Goal: Task Accomplishment & Management: Use online tool/utility

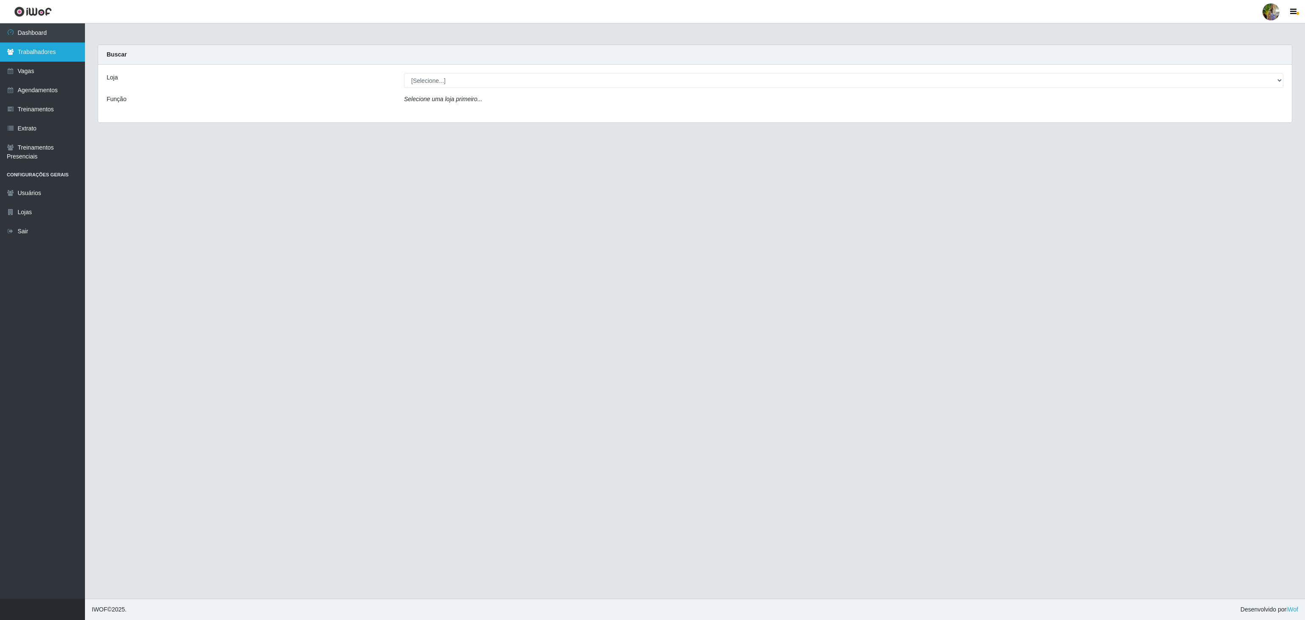
click at [65, 56] on link "Trabalhadores" at bounding box center [42, 51] width 85 height 19
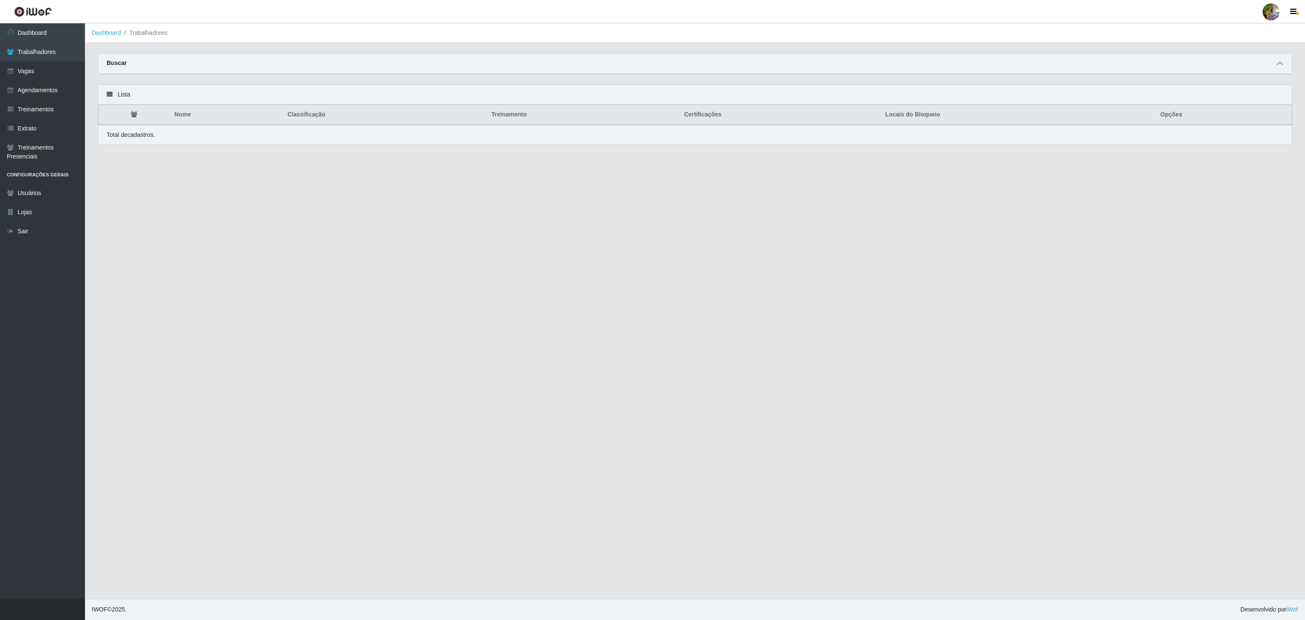
drag, startPoint x: 1279, startPoint y: 76, endPoint x: 1281, endPoint y: 67, distance: 9.2
click at [1281, 67] on div "Buscar Nome Confirmar" at bounding box center [695, 63] width 1194 height 21
click at [1281, 66] on icon at bounding box center [1280, 63] width 6 height 6
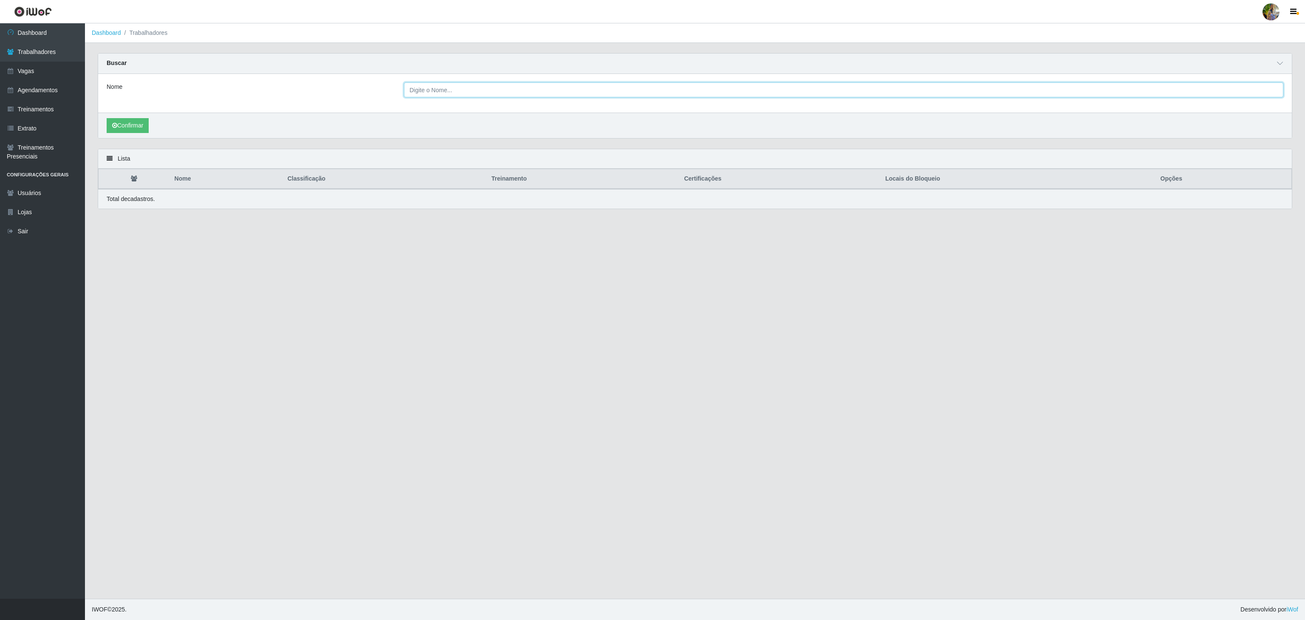
click at [582, 95] on input "Nome" at bounding box center [843, 89] width 879 height 15
paste input "Alzira [PERSON_NAME]"
type input "Alzira [PERSON_NAME]"
click at [140, 129] on button "Confirmar" at bounding box center [128, 125] width 42 height 15
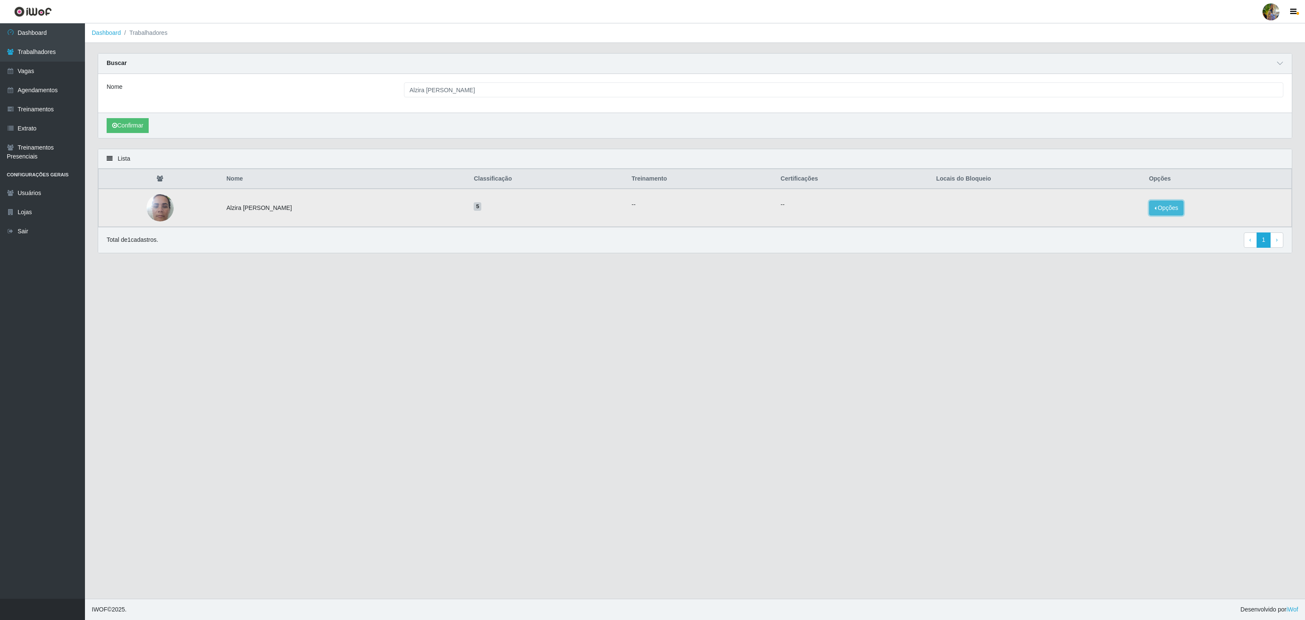
click at [1175, 209] on button "Opções" at bounding box center [1166, 207] width 35 height 15
click at [1142, 200] on button "Bloquear - Empresa" at bounding box center [1113, 198] width 68 height 18
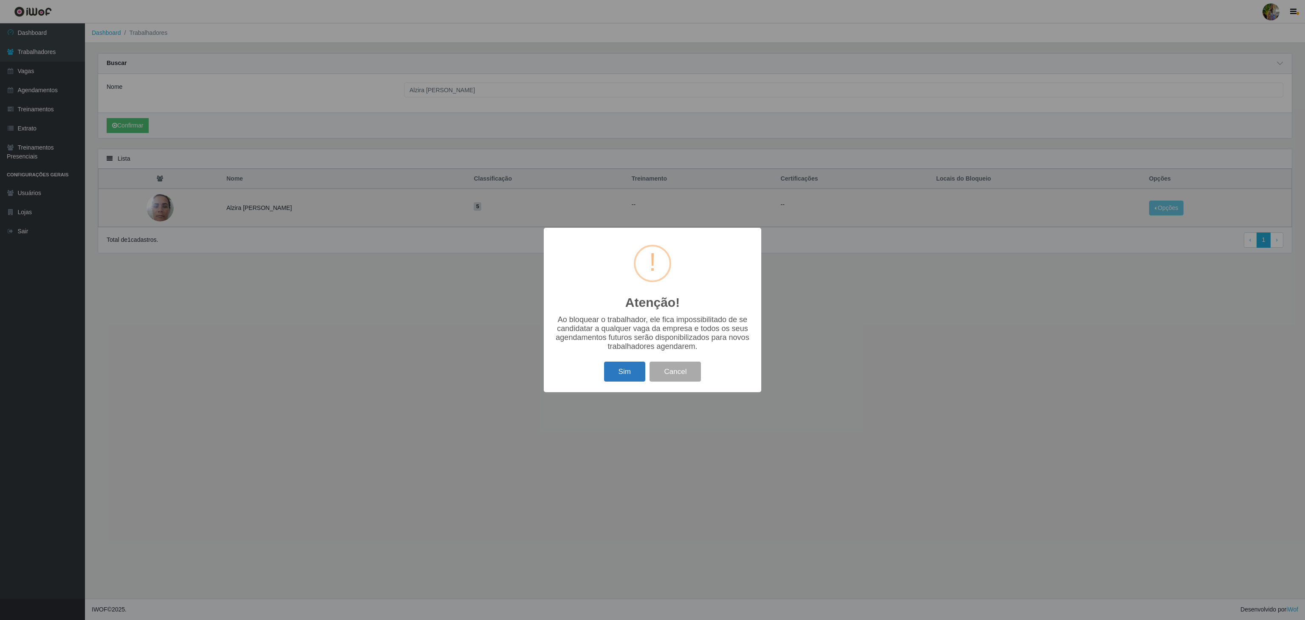
click at [612, 377] on button "Sim" at bounding box center [624, 371] width 41 height 20
